Goal: Task Accomplishment & Management: Complete application form

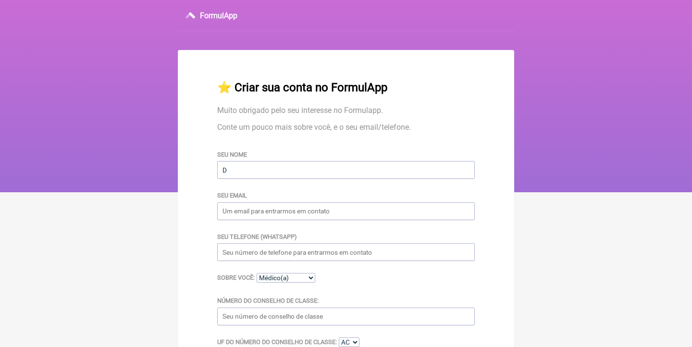
type input "[PERSON_NAME] [PERSON_NAME]"
type input "[EMAIL_ADDRESS][DOMAIN_NAME]"
type input "11985592573"
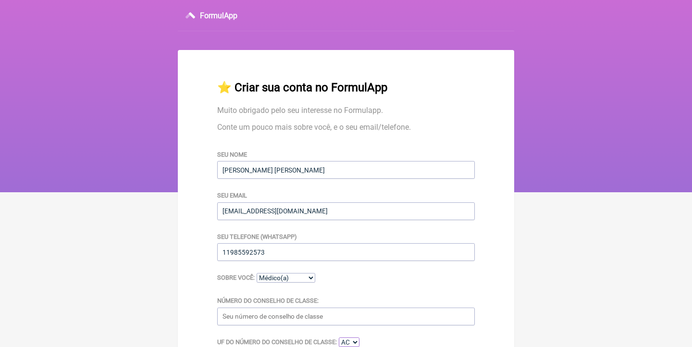
select select "SP"
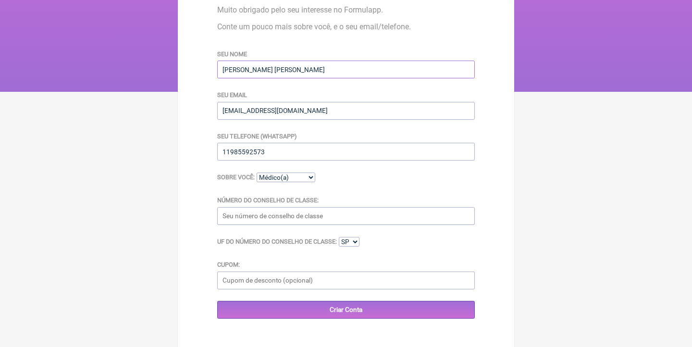
scroll to position [105, 0]
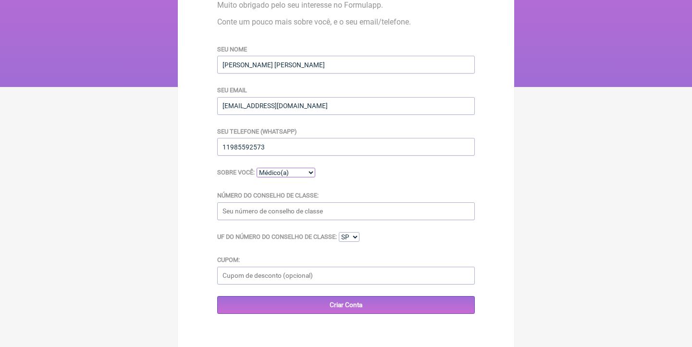
click at [296, 176] on select "Médico(a) Nutricionista Farmaceutico(a) Biomédica(o) Fisioterapeuta Enfermeira(…" at bounding box center [286, 173] width 59 height 10
select select "Nutricionista"
click at [261, 169] on select "Médico(a) Nutricionista Farmaceutico(a) Biomédica(o) Fisioterapeuta Enfermeira(…" at bounding box center [286, 173] width 59 height 10
click at [285, 211] on input "Número do Conselho de Classe:" at bounding box center [346, 211] width 258 height 18
type input "38042"
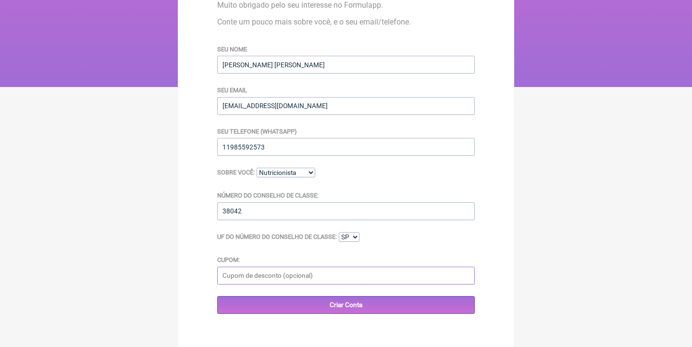
click at [320, 278] on input "Cupom:" at bounding box center [346, 276] width 258 height 18
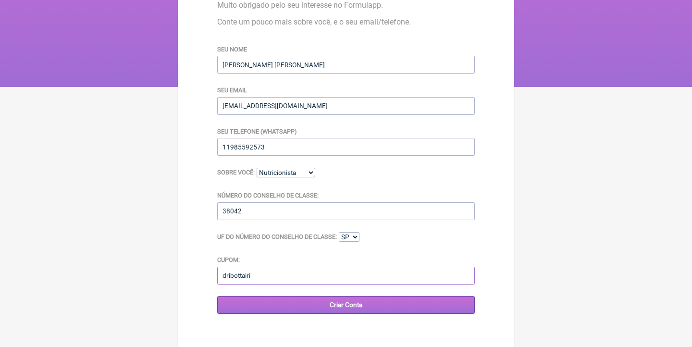
type input "dribottairi"
click at [334, 306] on input "Criar Conta" at bounding box center [346, 305] width 258 height 18
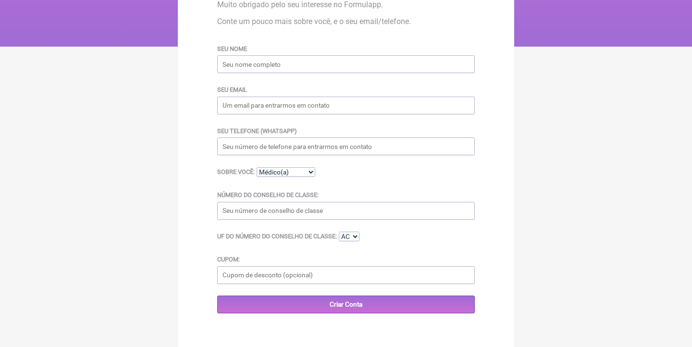
scroll to position [150, 0]
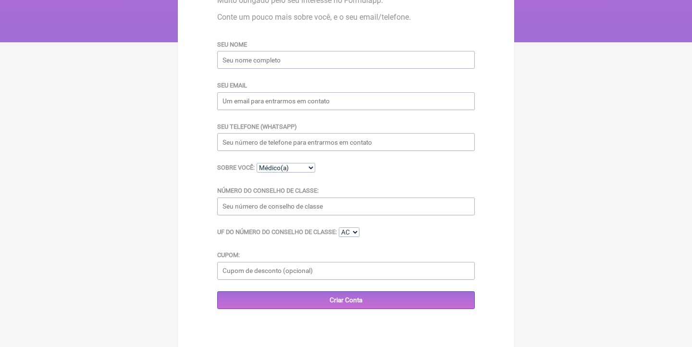
click at [317, 68] on input "Seu nome" at bounding box center [346, 60] width 258 height 18
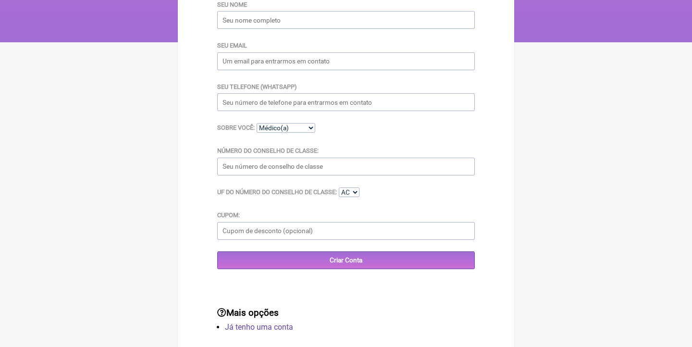
type input "[PERSON_NAME] [PERSON_NAME]"
type input "[EMAIL_ADDRESS][DOMAIN_NAME]"
type input "11985592573"
select select "SP"
click at [300, 133] on select "Médico(a) Nutricionista Farmaceutico(a) Biomédica(o) Fisioterapeuta Enfermeira(…" at bounding box center [286, 128] width 59 height 10
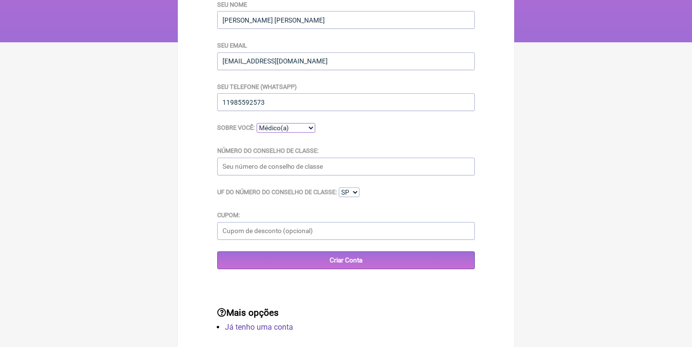
select select "Nutricionista"
click at [261, 125] on select "Médico(a) Nutricionista Farmaceutico(a) Biomédica(o) Fisioterapeuta Enfermeira(…" at bounding box center [286, 128] width 59 height 10
click at [291, 164] on input "Número do Conselho de Classe:" at bounding box center [346, 167] width 258 height 18
type input "38042"
click at [279, 232] on input "Cupom:" at bounding box center [346, 231] width 258 height 18
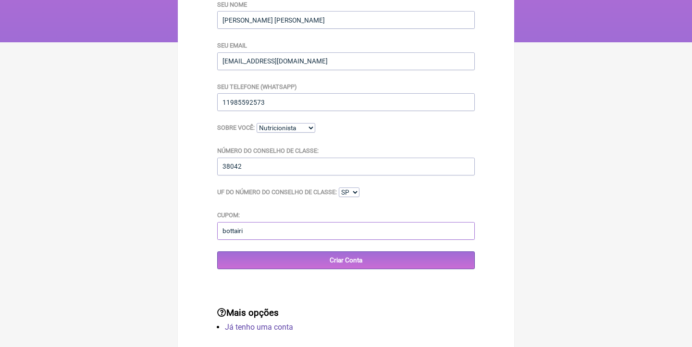
type input "bottairi"
click at [276, 273] on div "⭐️ Criar sua conta no FormulApp Muito obrigado pelo seu interesse no Formulapp.…" at bounding box center [346, 99] width 289 height 369
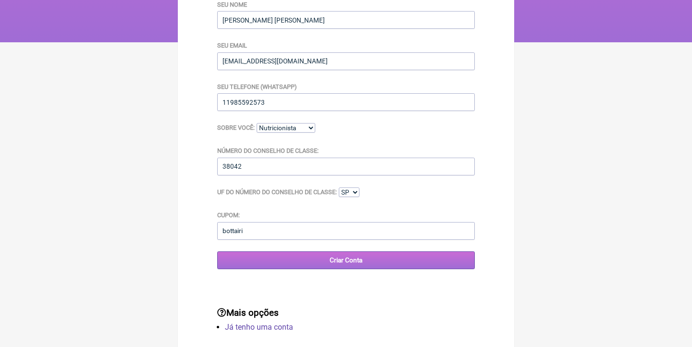
click at [283, 254] on input "Criar Conta" at bounding box center [346, 261] width 258 height 18
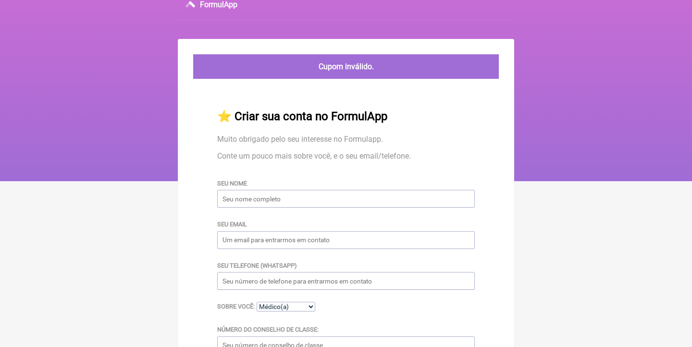
scroll to position [10, 0]
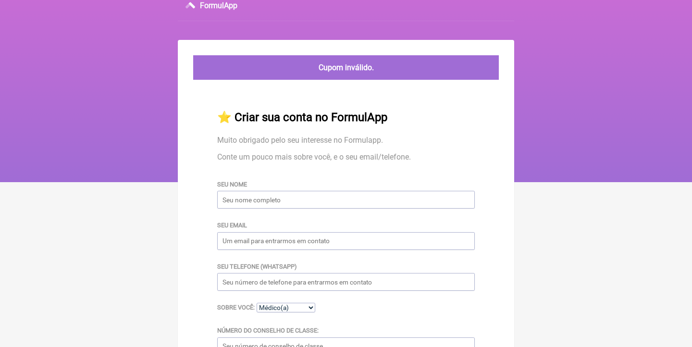
click at [287, 209] on input "Seu nome" at bounding box center [346, 200] width 258 height 18
type input "[PERSON_NAME] [PERSON_NAME]"
type input "[EMAIL_ADDRESS][DOMAIN_NAME]"
type input "11985592573"
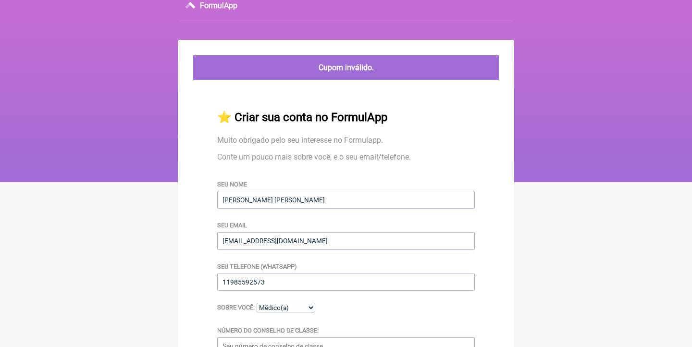
select select "SP"
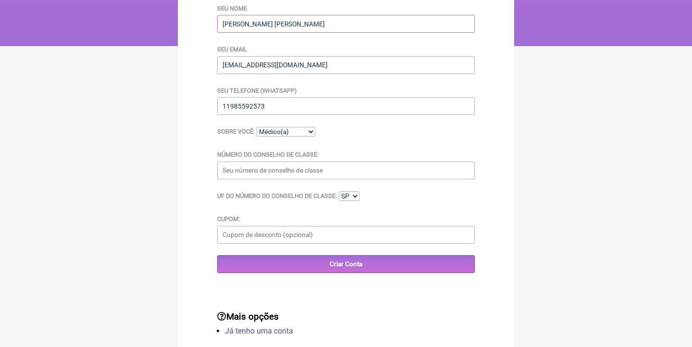
scroll to position [150, 0]
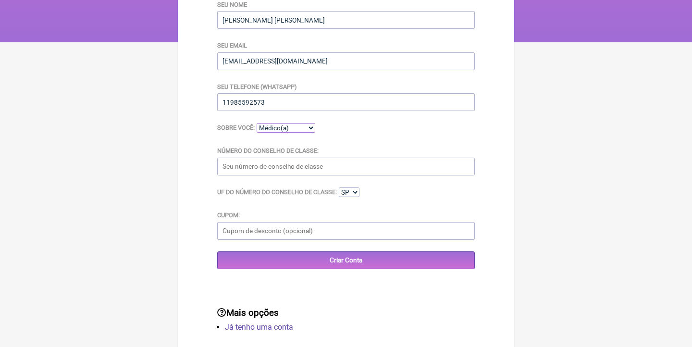
click at [279, 133] on select "Médico(a) Nutricionista Farmaceutico(a) Biomédica(o) Fisioterapeuta Enfermeira(…" at bounding box center [286, 128] width 59 height 10
select select "Nutricionista"
click at [261, 125] on select "Médico(a) Nutricionista Farmaceutico(a) Biomédica(o) Fisioterapeuta Enfermeira(…" at bounding box center [286, 128] width 59 height 10
click at [273, 161] on input "Número do Conselho de Classe:" at bounding box center [346, 167] width 258 height 18
type input "38042"
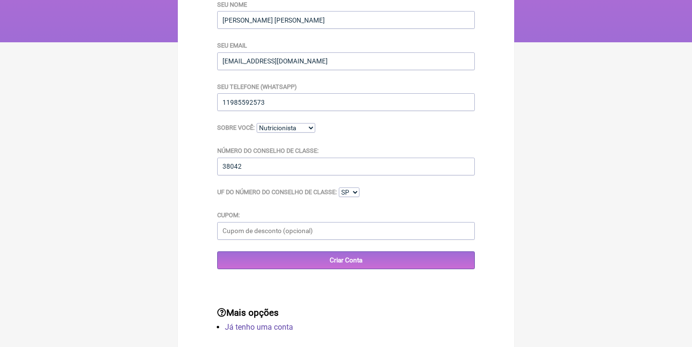
click at [300, 271] on div "⭐️ Criar sua conta no FormulApp Muito obrigado pelo seu interesse no Formulapp.…" at bounding box center [346, 99] width 289 height 369
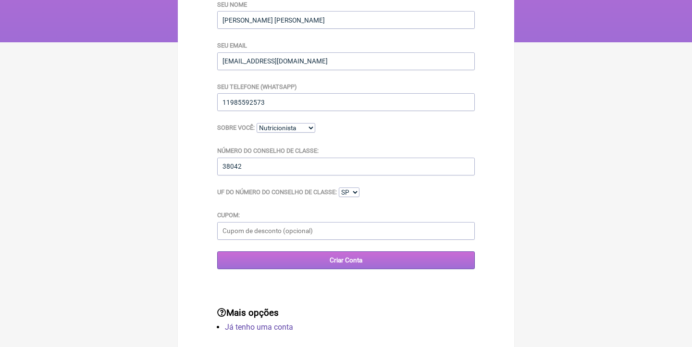
click at [335, 258] on input "Criar Conta" at bounding box center [346, 261] width 258 height 18
